Goal: Entertainment & Leisure: Browse casually

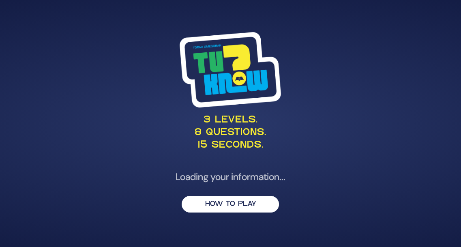
click at [255, 206] on div "3 levels. 8 questions. 15 seconds. Loading your information... HOW TO PLAY" at bounding box center [230, 123] width 415 height 203
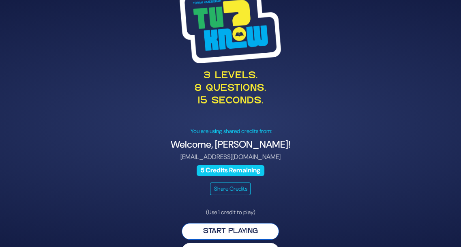
click at [250, 233] on button "Start Playing" at bounding box center [230, 231] width 97 height 17
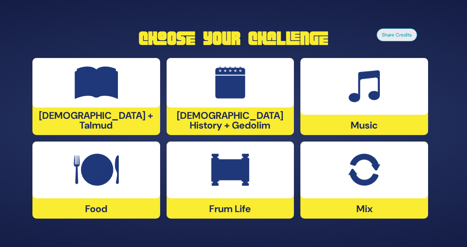
click at [254, 204] on div "Frum Life" at bounding box center [231, 180] width 128 height 77
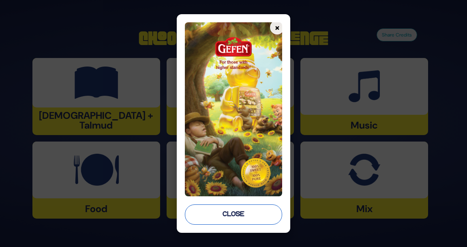
click at [252, 217] on button "Close" at bounding box center [234, 214] width 98 height 20
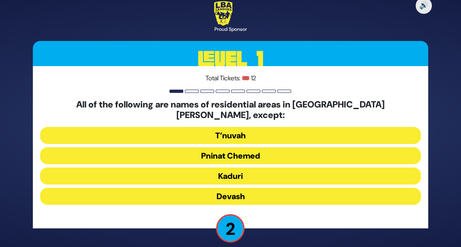
click at [264, 193] on button "Devash" at bounding box center [230, 196] width 381 height 17
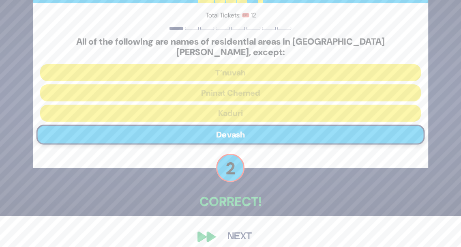
scroll to position [35, 0]
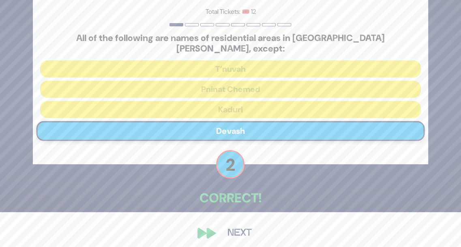
click at [238, 229] on button "Next" at bounding box center [239, 233] width 47 height 19
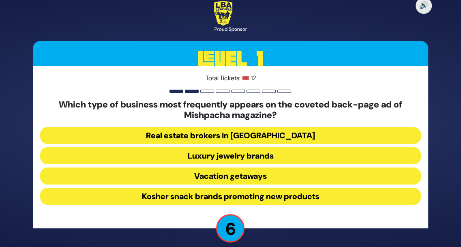
click at [290, 157] on button "Luxury jewelry brands" at bounding box center [230, 155] width 381 height 17
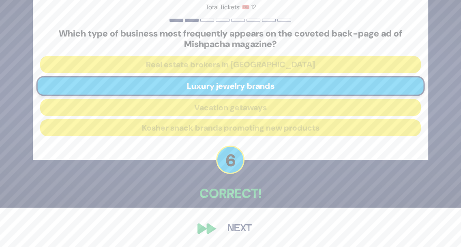
scroll to position [40, 0]
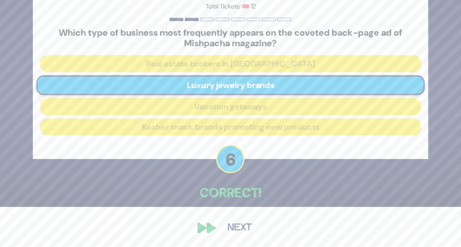
click at [247, 228] on button "Next" at bounding box center [239, 228] width 47 height 19
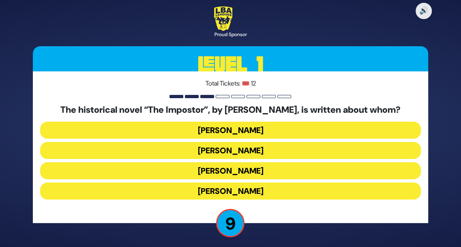
click at [277, 172] on button "[PERSON_NAME]" at bounding box center [230, 170] width 381 height 17
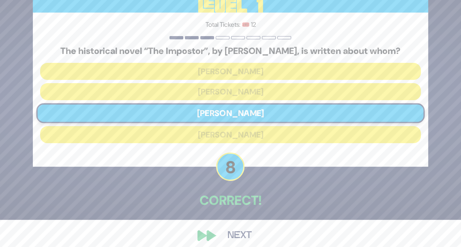
scroll to position [35, 0]
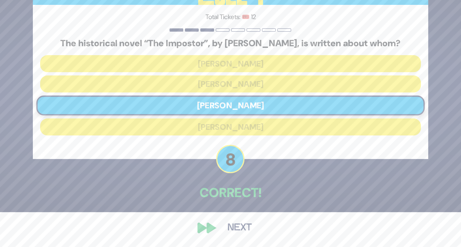
click at [247, 229] on button "Next" at bounding box center [239, 228] width 47 height 19
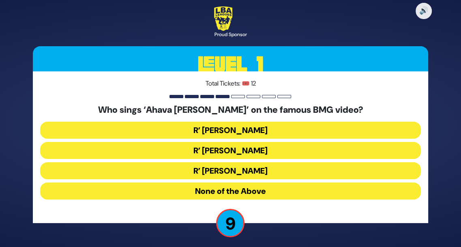
click at [249, 192] on button "None of the Above" at bounding box center [230, 190] width 381 height 17
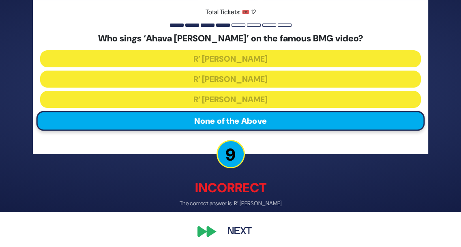
scroll to position [39, 0]
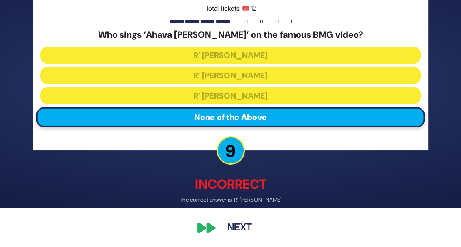
click at [251, 226] on button "Next" at bounding box center [239, 228] width 47 height 19
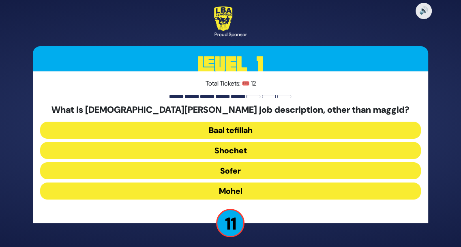
click at [261, 194] on button "Mohel" at bounding box center [230, 190] width 381 height 17
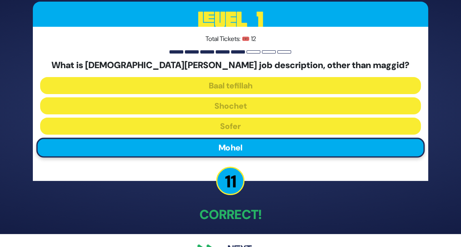
scroll to position [35, 0]
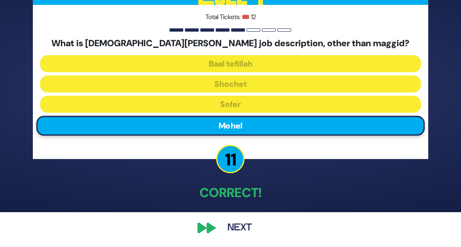
click at [247, 226] on button "Next" at bounding box center [239, 228] width 47 height 19
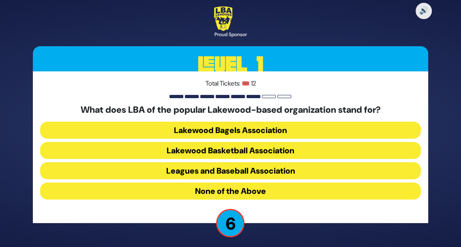
click at [272, 174] on button "Leagues and Baseball Association" at bounding box center [230, 170] width 381 height 17
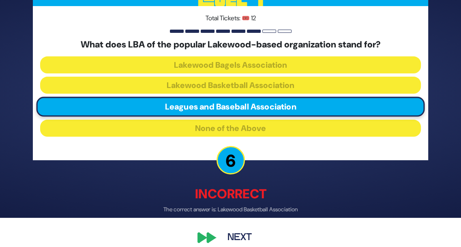
scroll to position [39, 0]
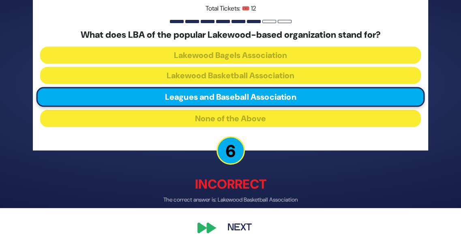
click at [252, 230] on button "Next" at bounding box center [239, 228] width 47 height 19
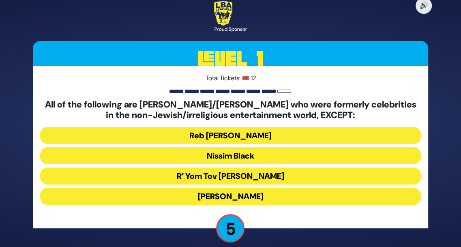
click at [281, 159] on button "Nissim Black" at bounding box center [230, 155] width 381 height 17
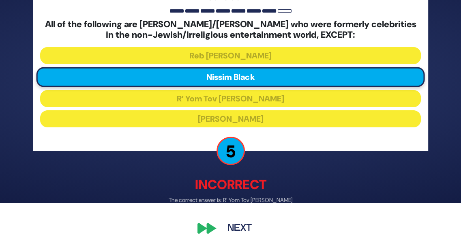
scroll to position [44, 0]
click at [251, 227] on button "Next" at bounding box center [239, 228] width 47 height 19
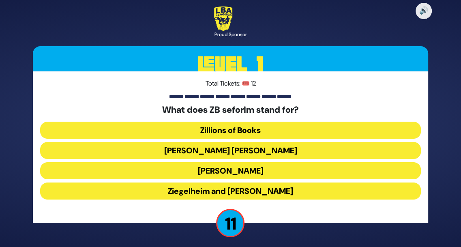
click at [282, 150] on button "Zundel Berman" at bounding box center [230, 150] width 381 height 17
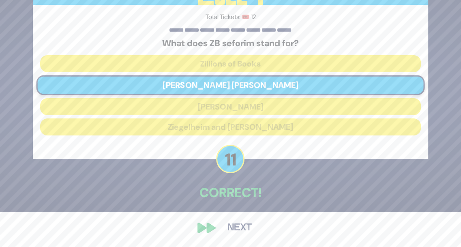
scroll to position [34, 0]
click at [247, 229] on button "Next" at bounding box center [239, 228] width 47 height 19
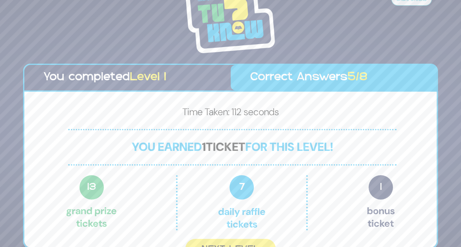
scroll to position [12, 0]
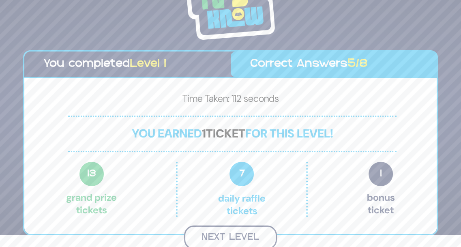
click at [252, 241] on button "Next Level" at bounding box center [230, 237] width 93 height 24
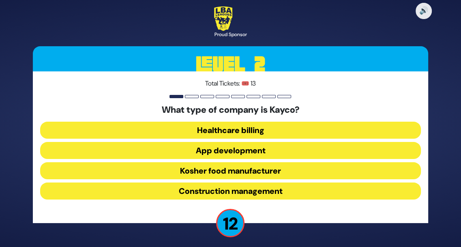
click at [283, 173] on button "Kosher food manufacturer" at bounding box center [230, 170] width 381 height 17
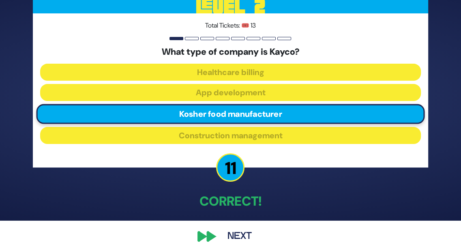
scroll to position [35, 0]
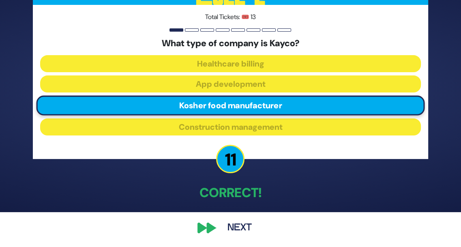
click at [249, 225] on button "Next" at bounding box center [239, 228] width 47 height 19
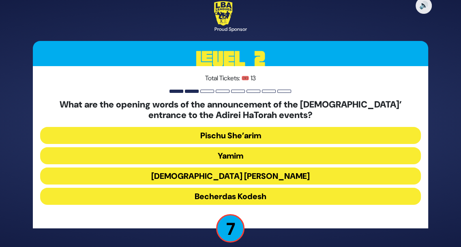
click at [280, 154] on button "Yamim" at bounding box center [230, 155] width 381 height 17
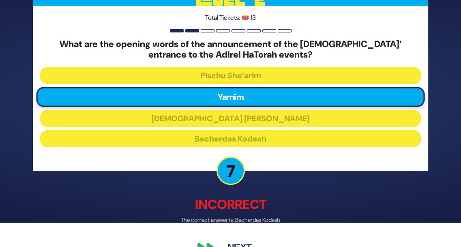
scroll to position [44, 0]
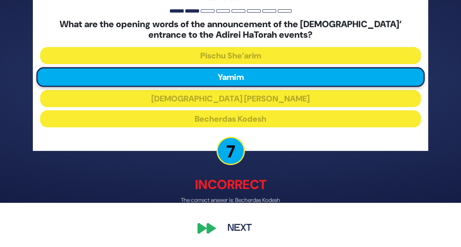
click at [249, 229] on button "Next" at bounding box center [239, 228] width 47 height 19
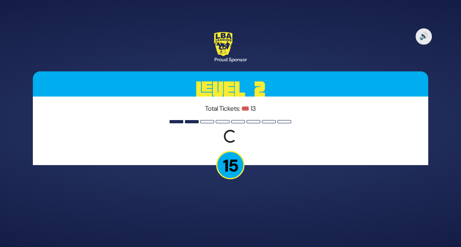
scroll to position [0, 0]
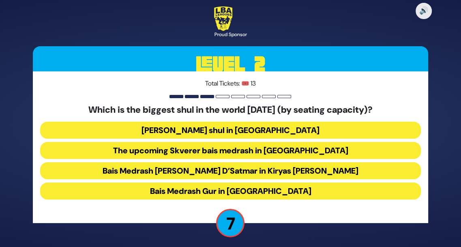
click at [294, 129] on button "Belzer shul in Yerushalayim" at bounding box center [230, 130] width 381 height 17
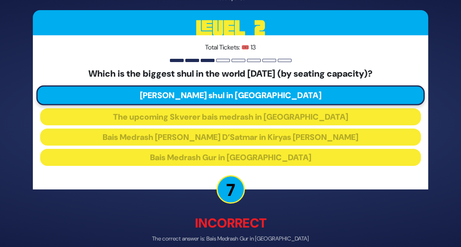
click at [268, 230] on p "Incorrect" at bounding box center [230, 223] width 395 height 19
click at [266, 233] on div "Incorrect The correct answer is: Bais Medrash Gur in Yerushalayim" at bounding box center [230, 229] width 395 height 30
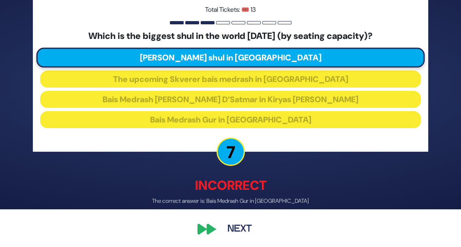
scroll to position [39, 0]
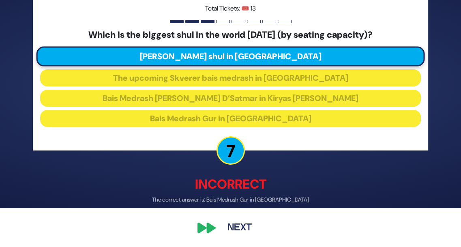
click at [250, 230] on button "Next" at bounding box center [239, 228] width 47 height 19
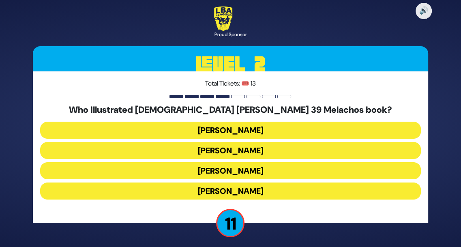
click at [292, 132] on button "Gadi Pollack" at bounding box center [230, 130] width 381 height 17
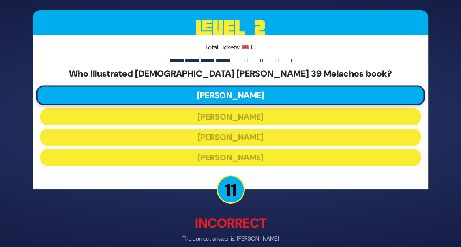
click at [267, 230] on p "Incorrect" at bounding box center [230, 223] width 395 height 19
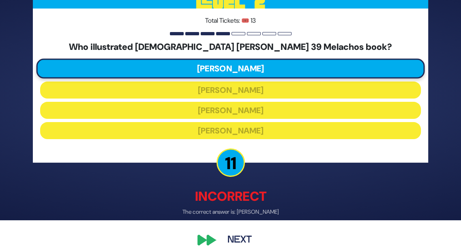
scroll to position [35, 0]
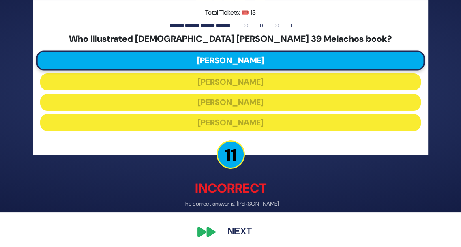
click at [249, 234] on button "Next" at bounding box center [239, 232] width 47 height 19
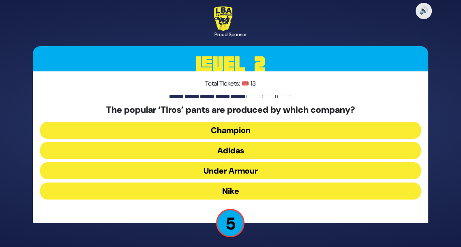
click at [247, 174] on button "Under Armour" at bounding box center [230, 170] width 381 height 17
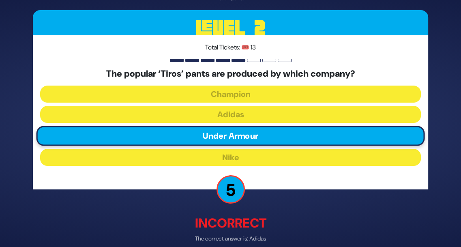
scroll to position [39, 0]
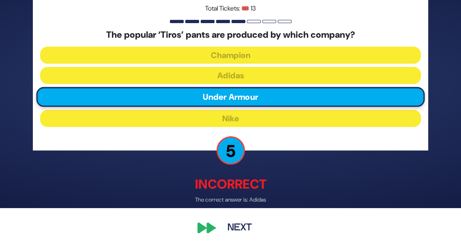
click at [245, 229] on button "Next" at bounding box center [239, 228] width 47 height 19
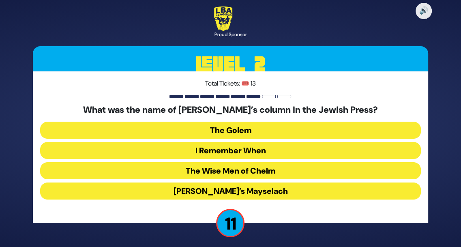
click at [274, 154] on button "I Remember When" at bounding box center [230, 150] width 381 height 17
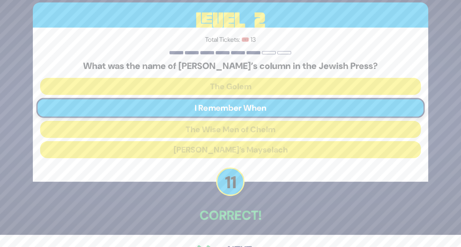
scroll to position [35, 0]
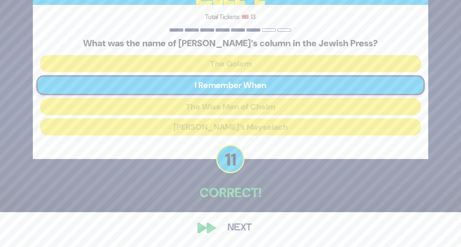
click at [248, 230] on button "Next" at bounding box center [239, 228] width 47 height 19
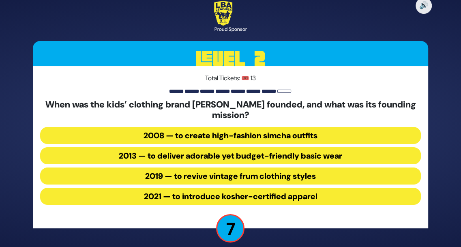
click at [310, 161] on button "2013 — to deliver adorable yet budget-friendly basic wear" at bounding box center [230, 155] width 381 height 17
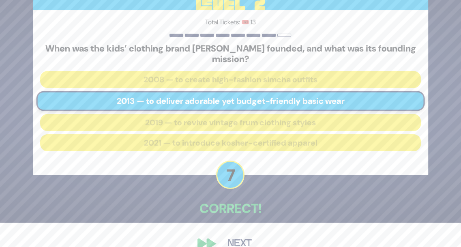
scroll to position [40, 0]
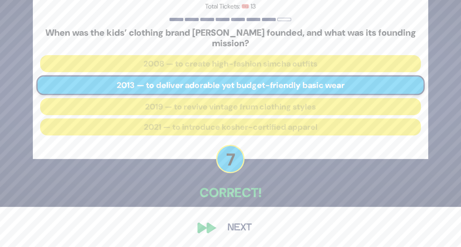
click at [246, 229] on button "Next" at bounding box center [239, 228] width 47 height 19
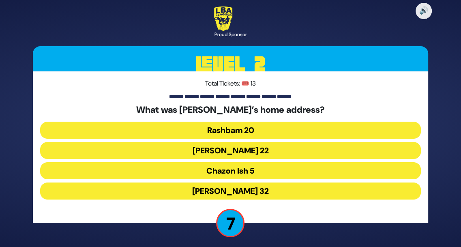
click at [267, 173] on button "Chazon Ish 5" at bounding box center [230, 170] width 381 height 17
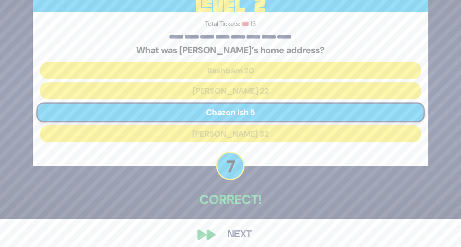
scroll to position [35, 0]
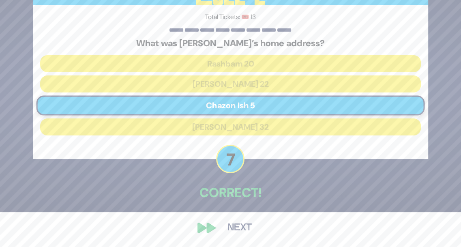
click at [248, 229] on button "Next" at bounding box center [239, 228] width 47 height 19
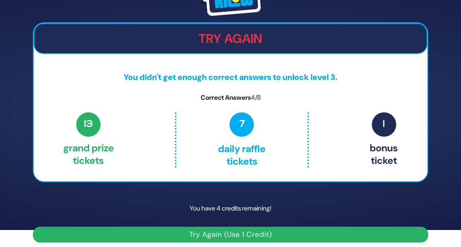
scroll to position [22, 0]
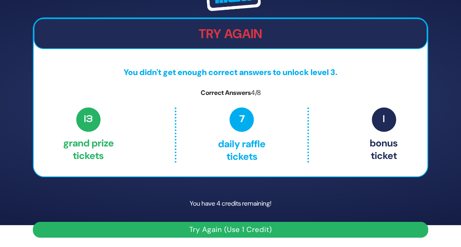
click at [254, 231] on button "Try Again (Use 1 Credit)" at bounding box center [230, 230] width 395 height 16
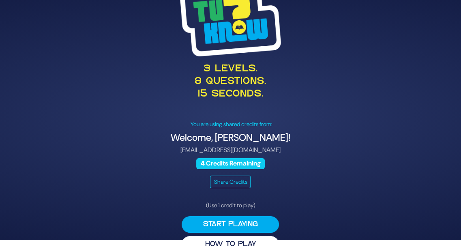
scroll to position [22, 0]
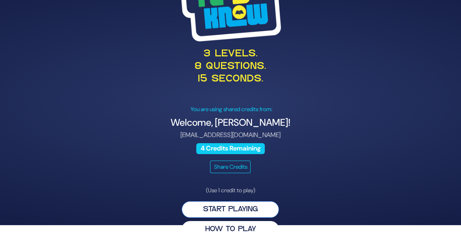
click at [262, 213] on button "Start Playing" at bounding box center [230, 209] width 97 height 17
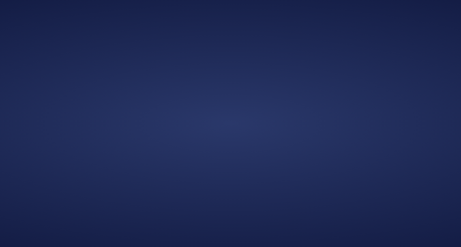
scroll to position [0, 0]
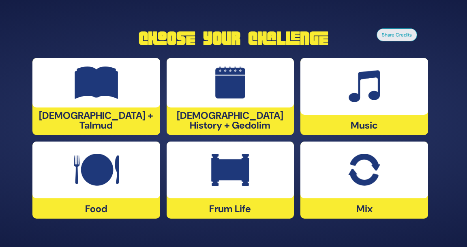
click at [265, 122] on div "[DEMOGRAPHIC_DATA] History + Gedolim" at bounding box center [231, 96] width 128 height 77
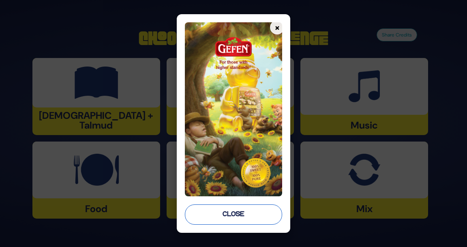
click at [255, 215] on button "Close" at bounding box center [234, 214] width 98 height 20
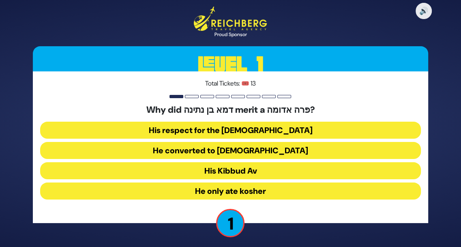
click at [263, 174] on button "His Kibbud Av" at bounding box center [230, 170] width 381 height 17
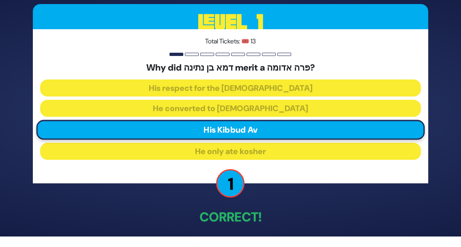
scroll to position [34, 0]
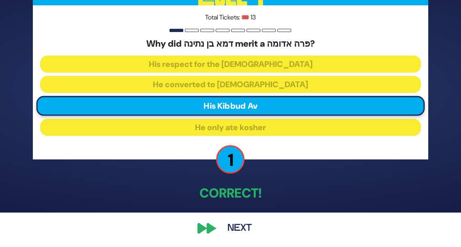
click at [249, 229] on button "Next" at bounding box center [239, 228] width 47 height 19
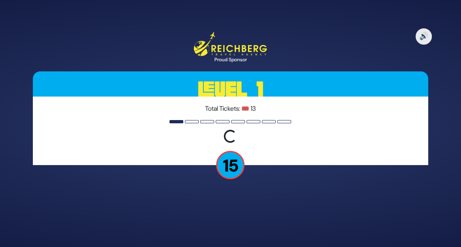
scroll to position [0, 0]
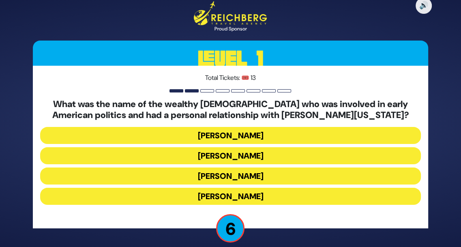
click at [283, 158] on button "[PERSON_NAME]" at bounding box center [230, 155] width 381 height 17
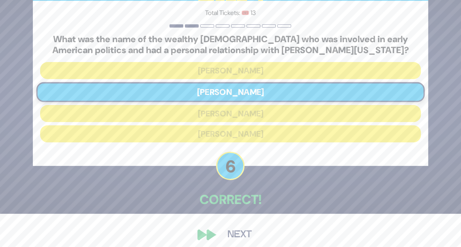
scroll to position [40, 0]
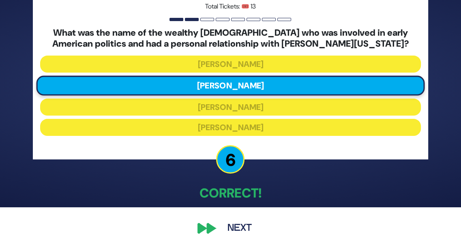
click at [246, 231] on button "Next" at bounding box center [239, 228] width 47 height 19
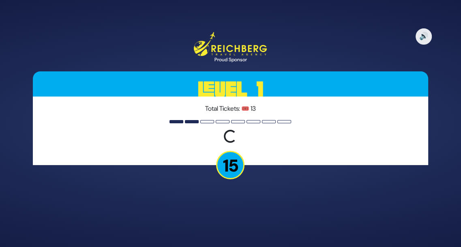
scroll to position [0, 0]
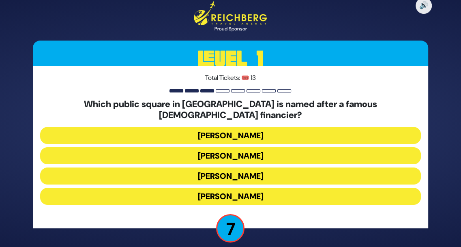
click at [263, 195] on button "[PERSON_NAME]" at bounding box center [230, 196] width 381 height 17
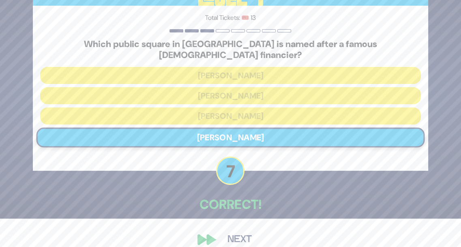
scroll to position [34, 0]
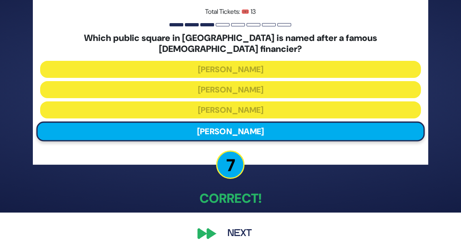
click at [242, 229] on button "Next" at bounding box center [239, 233] width 47 height 19
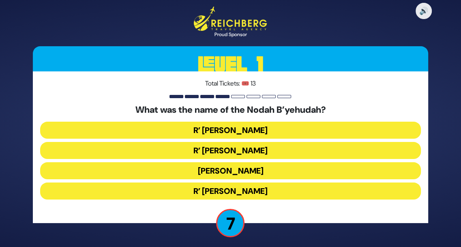
click at [284, 129] on button "R’ [PERSON_NAME]" at bounding box center [230, 130] width 381 height 17
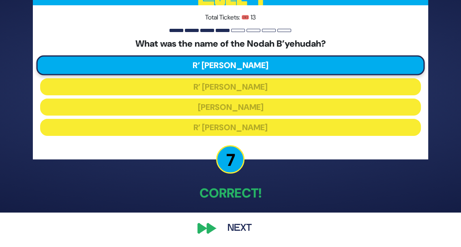
scroll to position [34, 0]
click at [245, 229] on button "Next" at bounding box center [239, 228] width 47 height 19
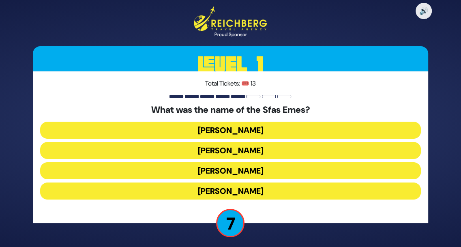
click at [262, 195] on button "[PERSON_NAME]" at bounding box center [230, 190] width 381 height 17
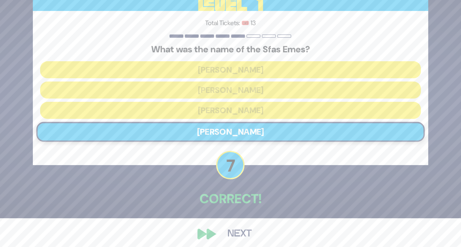
scroll to position [34, 0]
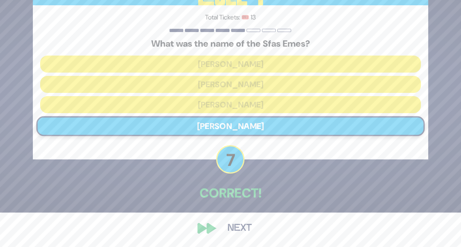
click at [249, 232] on button "Next" at bounding box center [239, 228] width 47 height 19
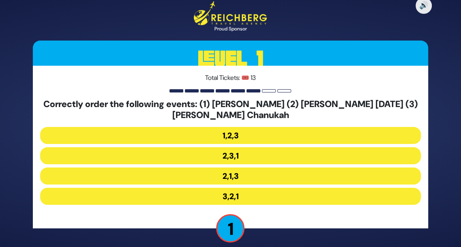
click at [270, 176] on button "2,1,3" at bounding box center [230, 175] width 381 height 17
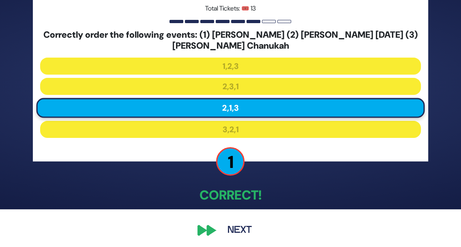
scroll to position [40, 0]
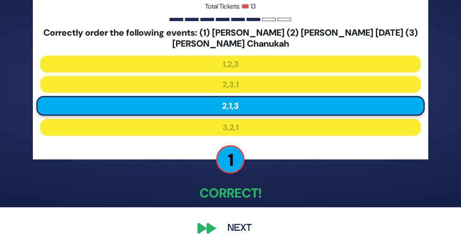
click at [247, 230] on button "Next" at bounding box center [239, 228] width 47 height 19
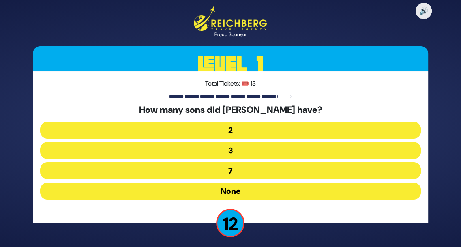
click at [264, 194] on button "None" at bounding box center [230, 190] width 381 height 17
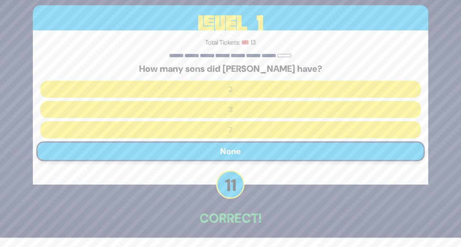
scroll to position [34, 0]
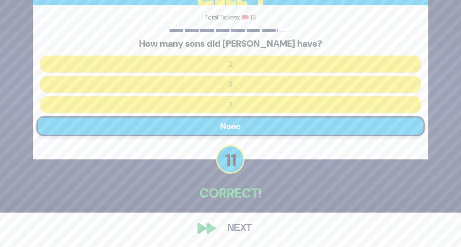
click at [248, 230] on button "Next" at bounding box center [239, 228] width 47 height 19
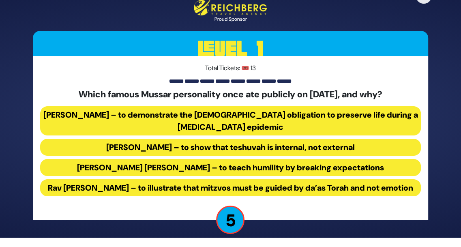
scroll to position [15, 0]
click at [335, 109] on button "[PERSON_NAME] – to demonstrate the [DEMOGRAPHIC_DATA] obligation to preserve li…" at bounding box center [230, 120] width 381 height 29
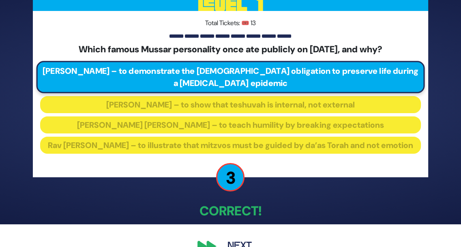
scroll to position [47, 0]
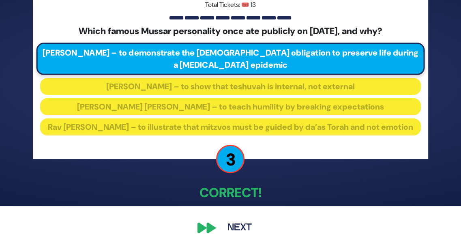
click at [235, 234] on button "Next" at bounding box center [239, 228] width 47 height 19
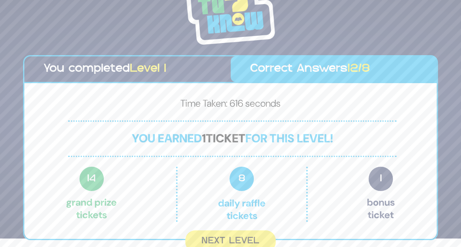
scroll to position [12, 0]
